Goal: Task Accomplishment & Management: Use online tool/utility

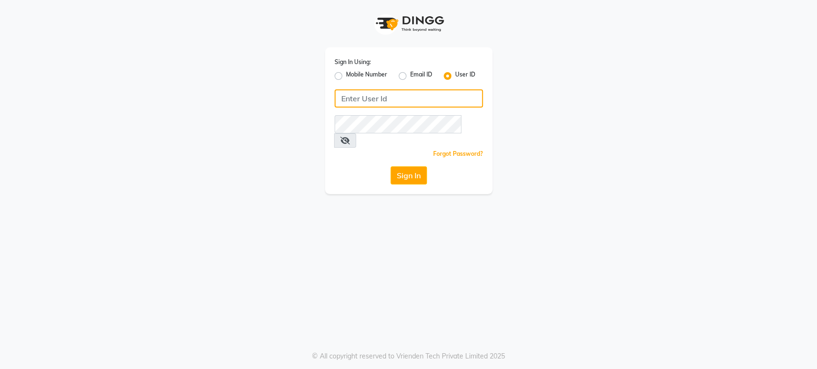
click at [353, 98] on input "Username" at bounding box center [409, 98] width 148 height 18
type input "mkaysalon"
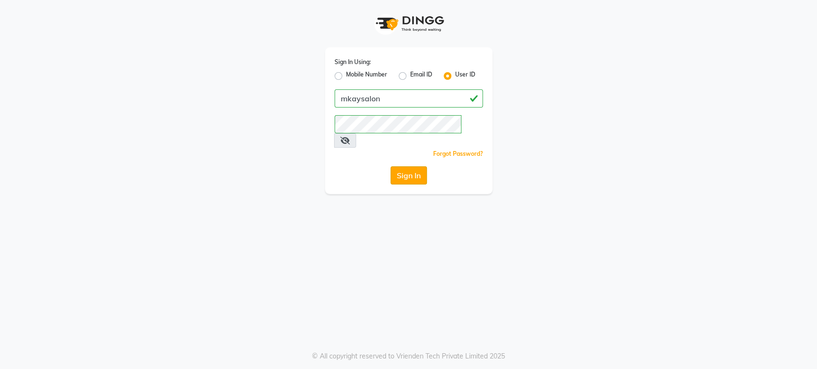
click at [411, 167] on button "Sign In" at bounding box center [409, 176] width 36 height 18
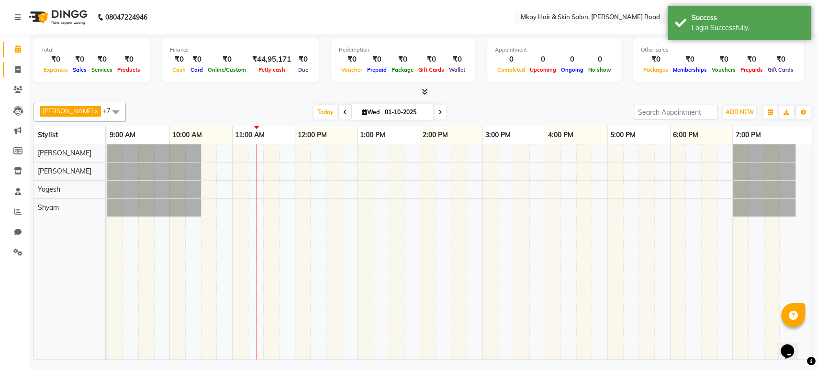
click at [20, 68] on icon at bounding box center [17, 69] width 5 height 7
select select "5258"
select select "service"
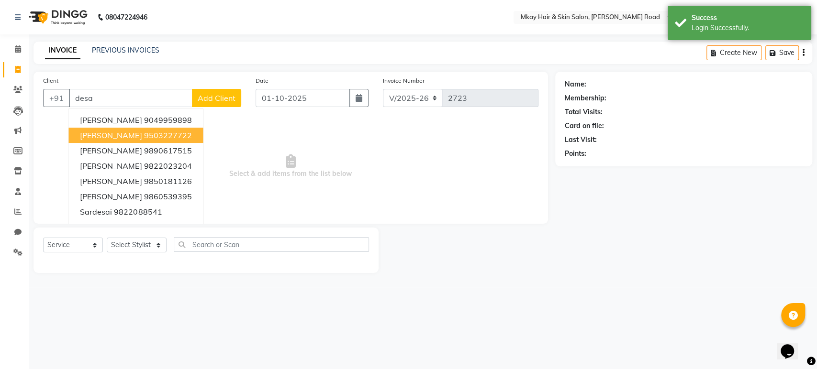
click at [176, 135] on ngb-highlight "9503227722" at bounding box center [168, 136] width 48 height 10
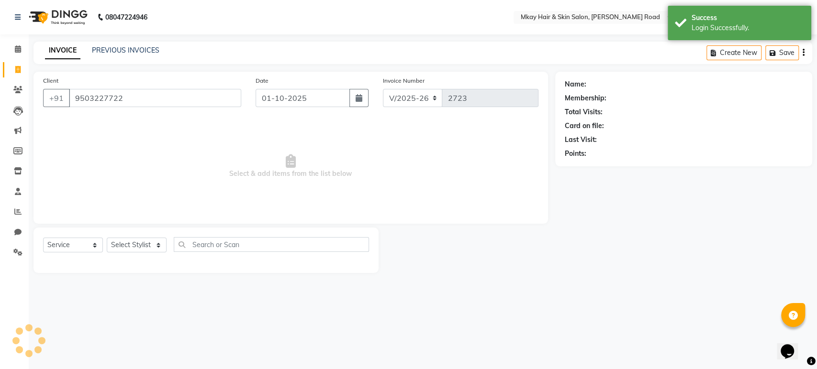
type input "9503227722"
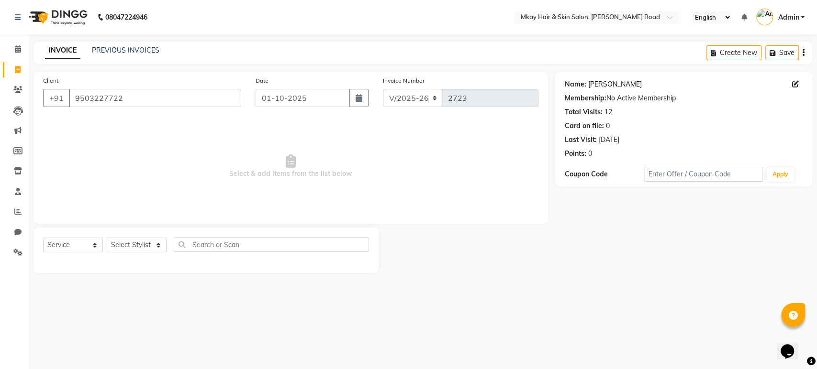
click at [593, 82] on link "[PERSON_NAME]" at bounding box center [615, 84] width 54 height 10
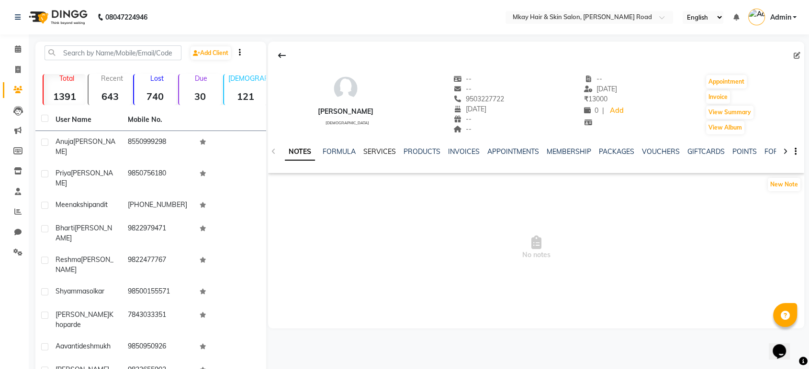
click at [383, 152] on link "SERVICES" at bounding box center [379, 151] width 33 height 9
